Goal: Answer question/provide support

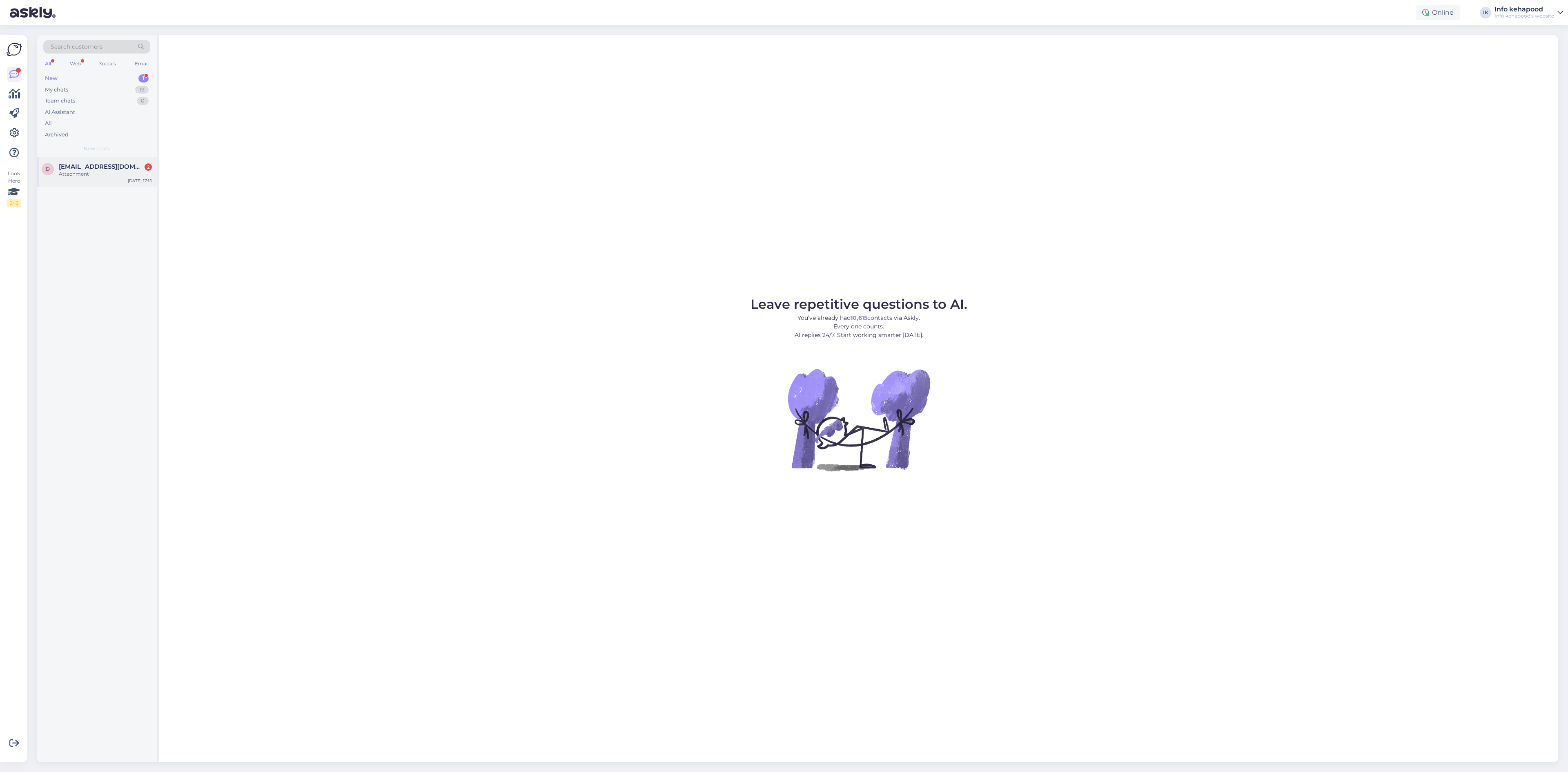
click at [65, 181] on div "d [EMAIL_ADDRESS][DOMAIN_NAME] 2 Attachment [DATE] 17:15" at bounding box center [97, 172] width 120 height 30
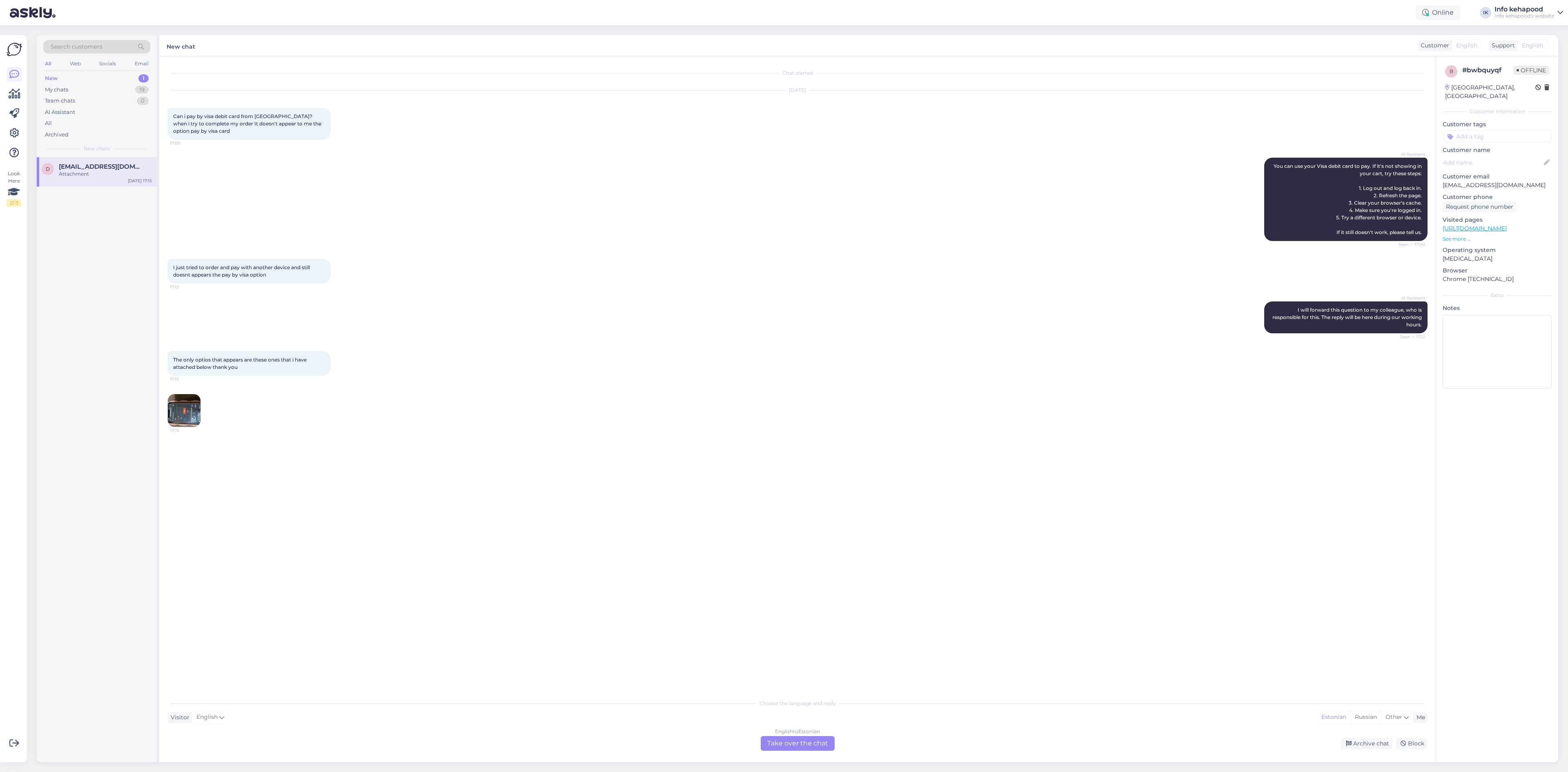
click at [193, 414] on img at bounding box center [184, 410] width 33 height 33
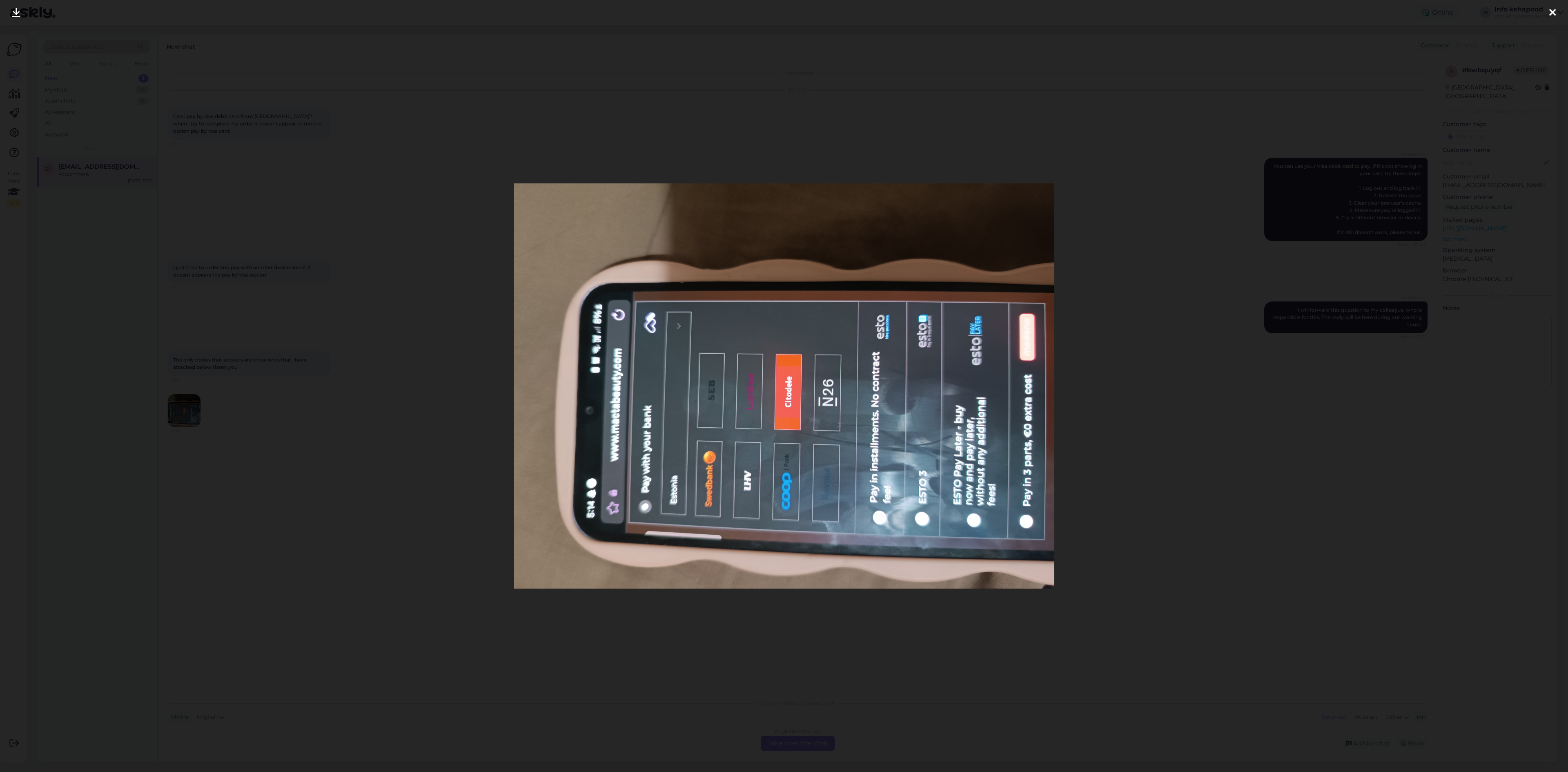
click at [620, 200] on img at bounding box center [784, 386] width 541 height 405
click at [783, 17] on icon at bounding box center [1553, 13] width 6 height 11
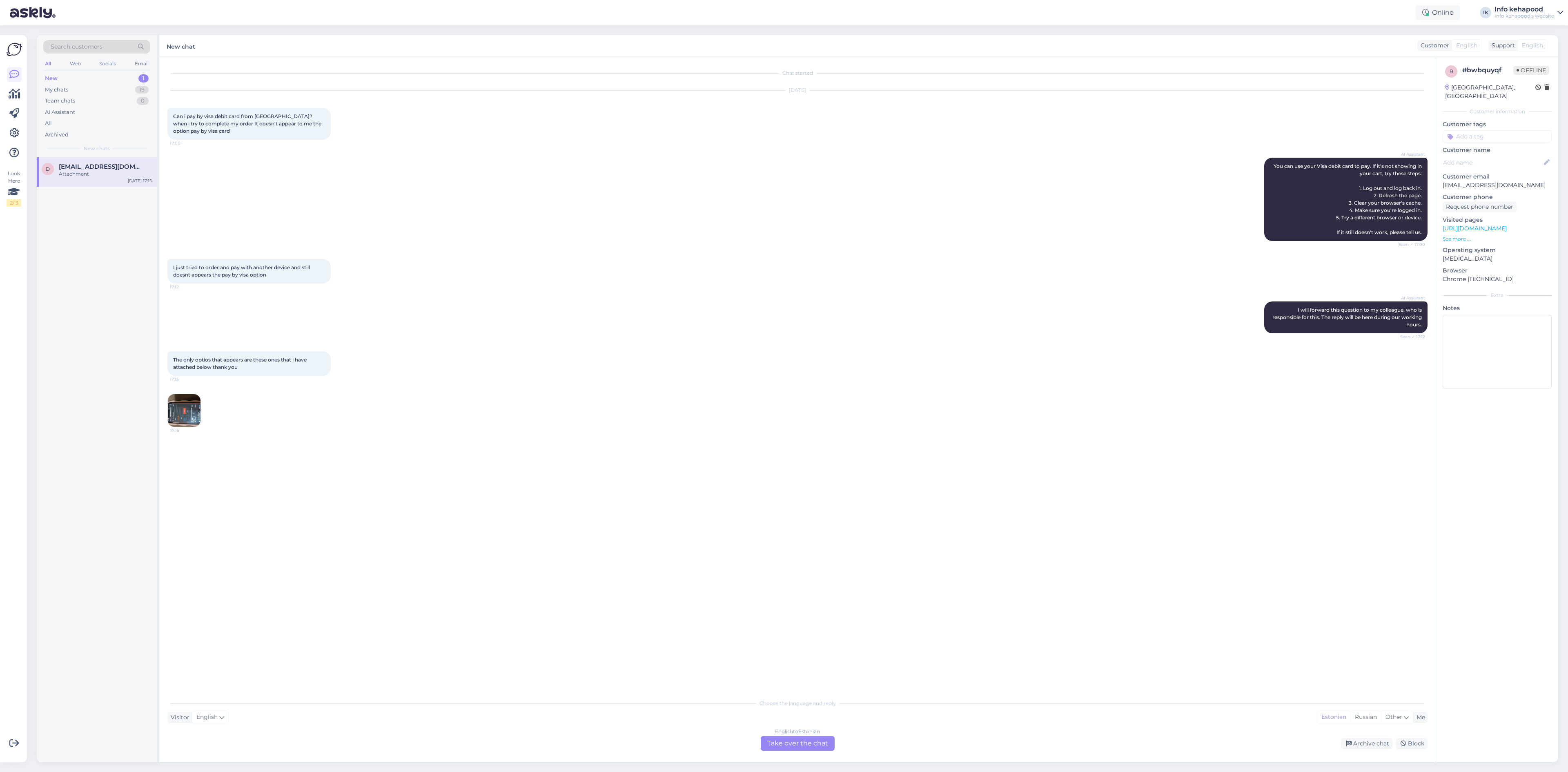
click at [180, 405] on img at bounding box center [184, 410] width 33 height 33
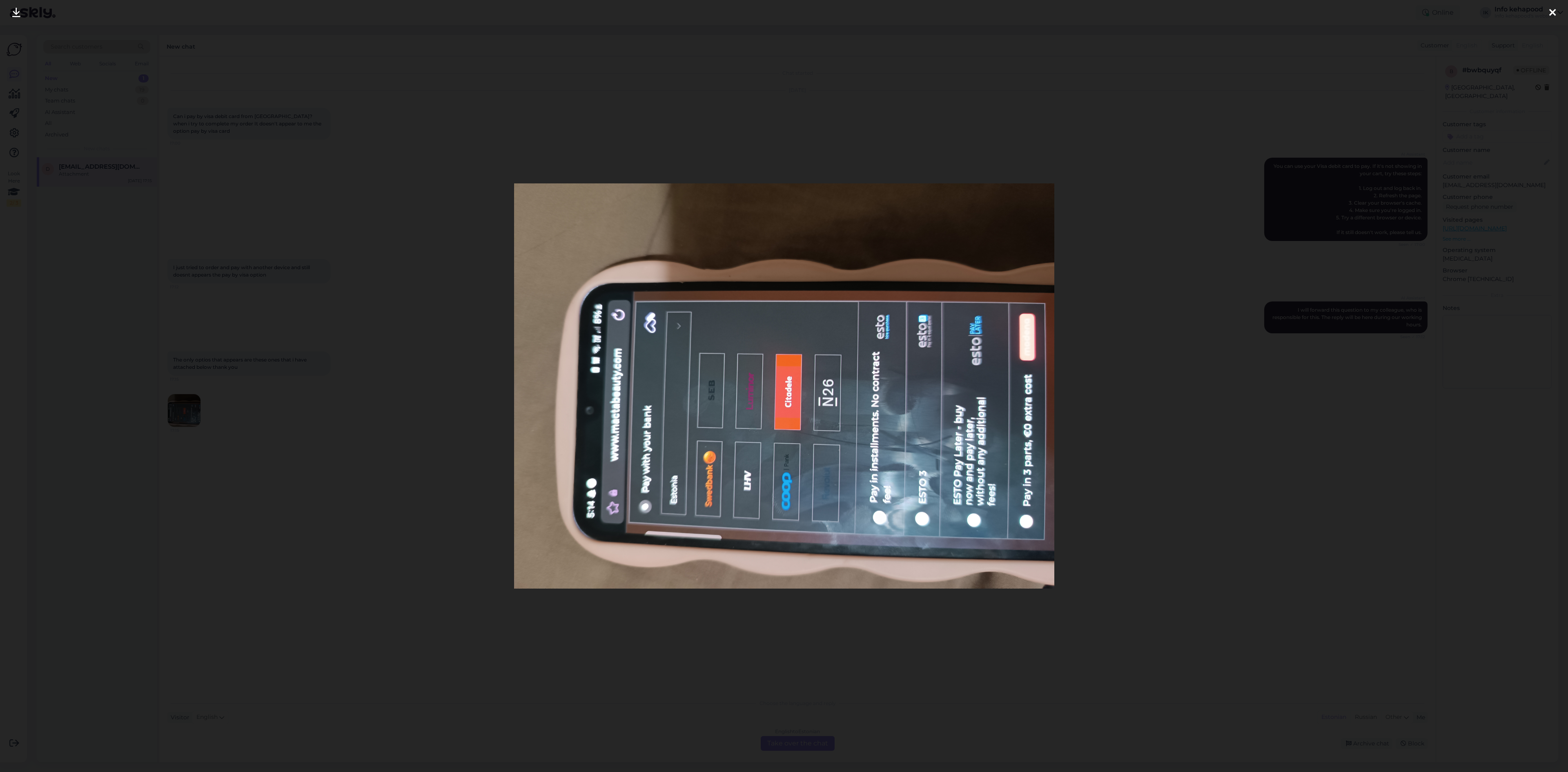
click at [312, 217] on div at bounding box center [784, 386] width 1568 height 772
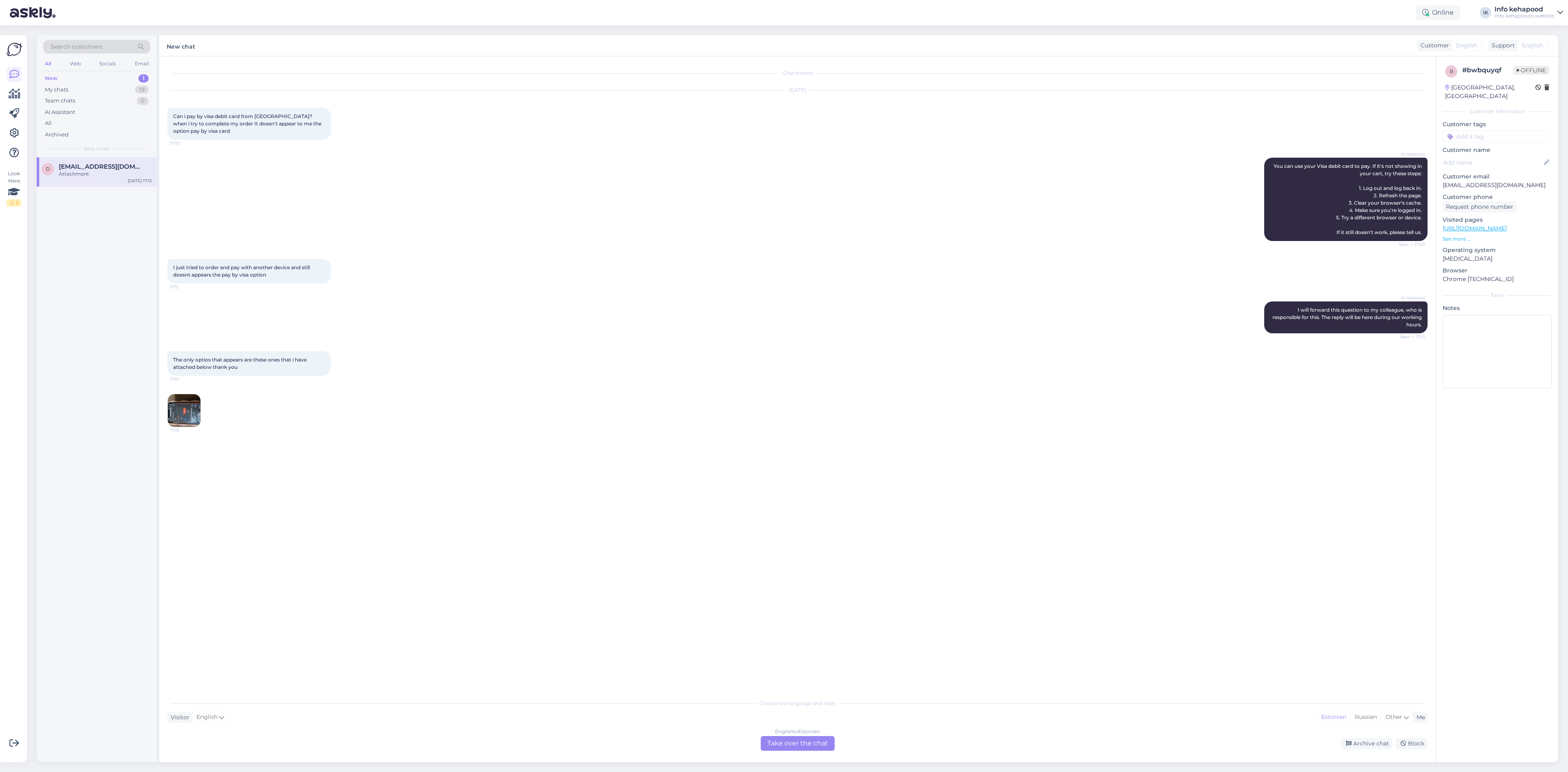
click at [184, 407] on img at bounding box center [184, 410] width 33 height 33
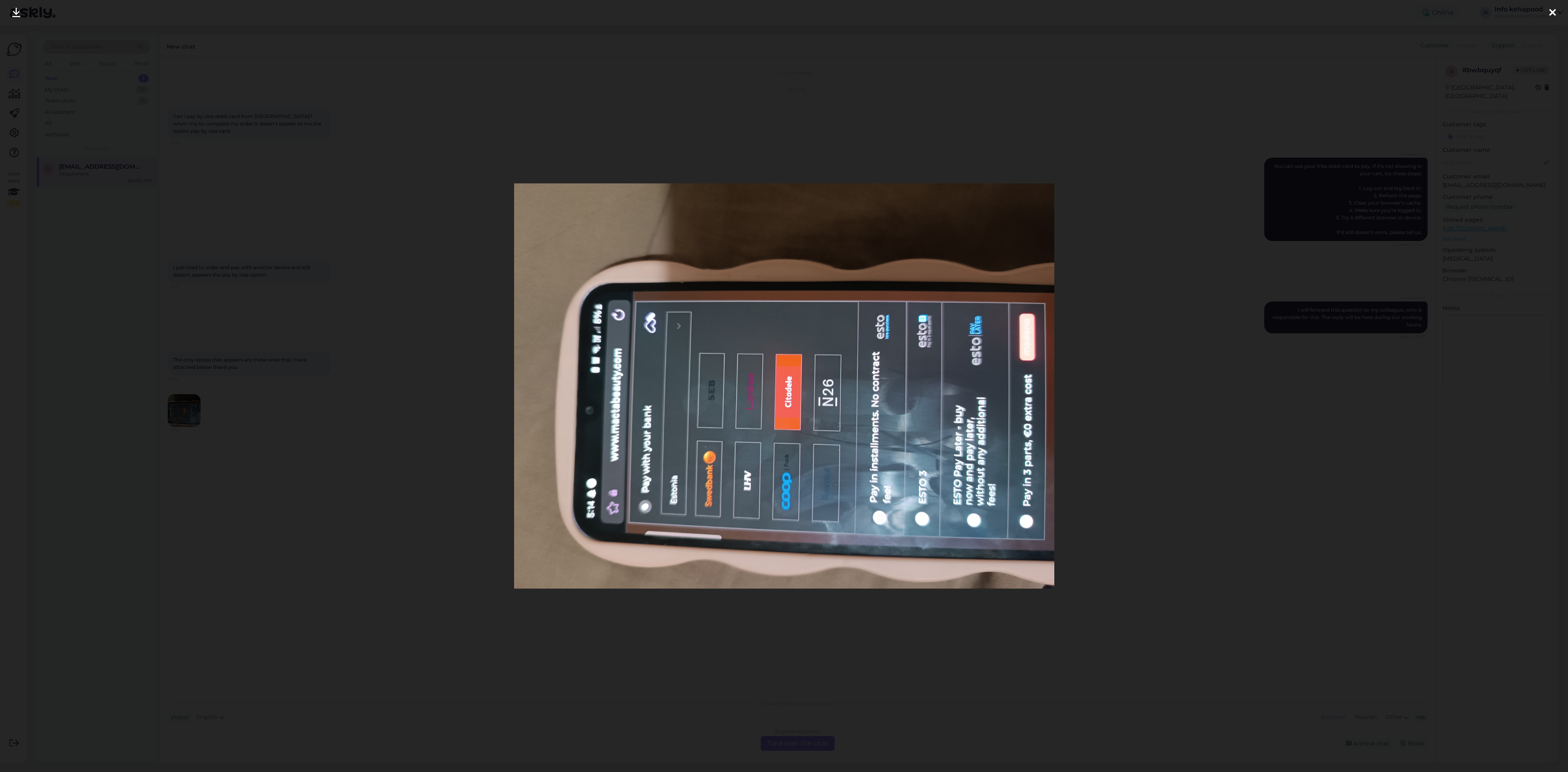
click at [783, 223] on div at bounding box center [784, 386] width 1568 height 772
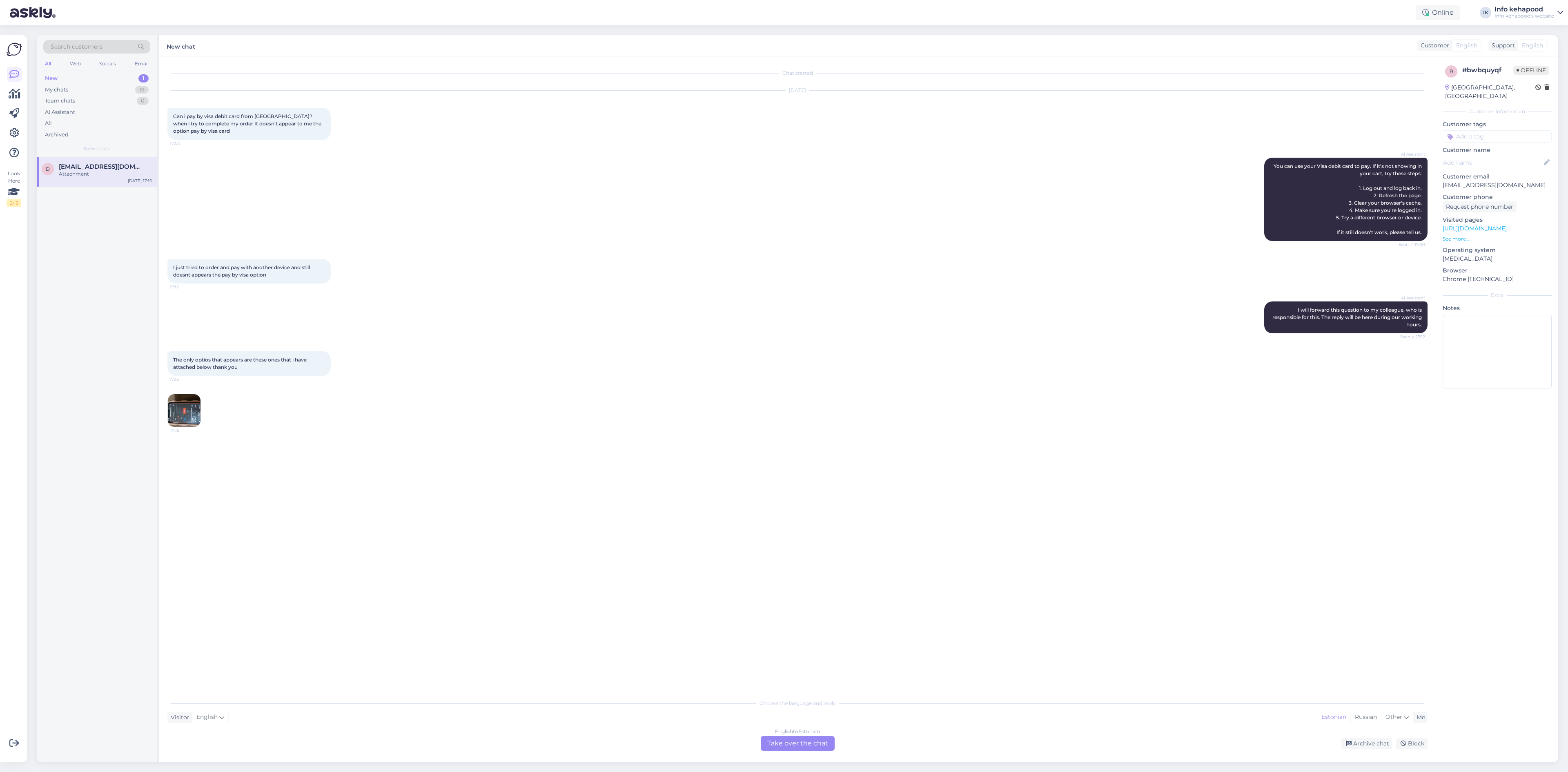
click at [236, 514] on div "Chat started [DATE] Can i pay by visa debit card from [GEOGRAPHIC_DATA]?when i …" at bounding box center [801, 376] width 1268 height 623
